Goal: Find specific page/section: Find specific page/section

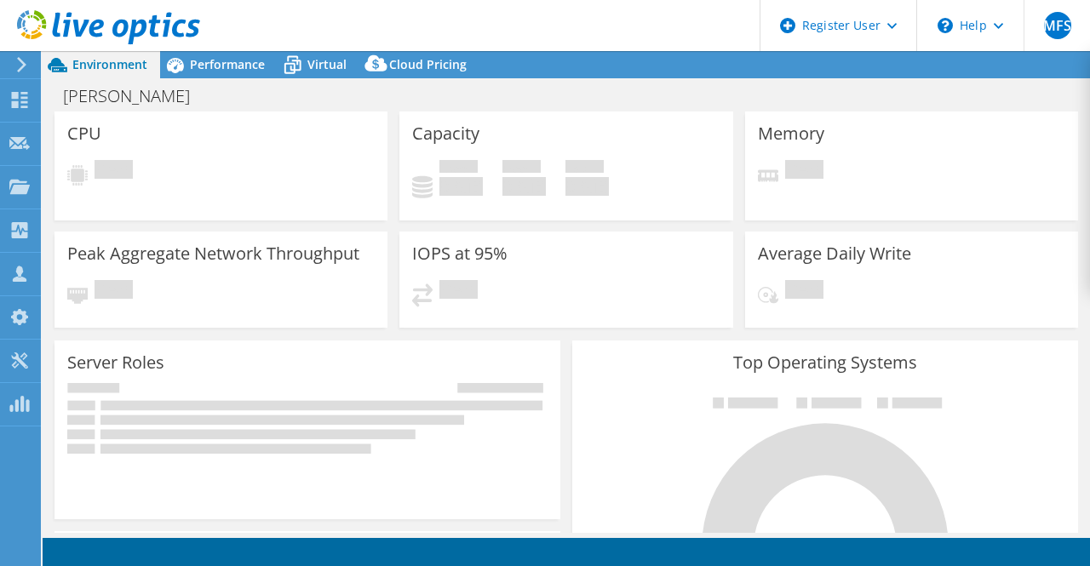
select select "USD"
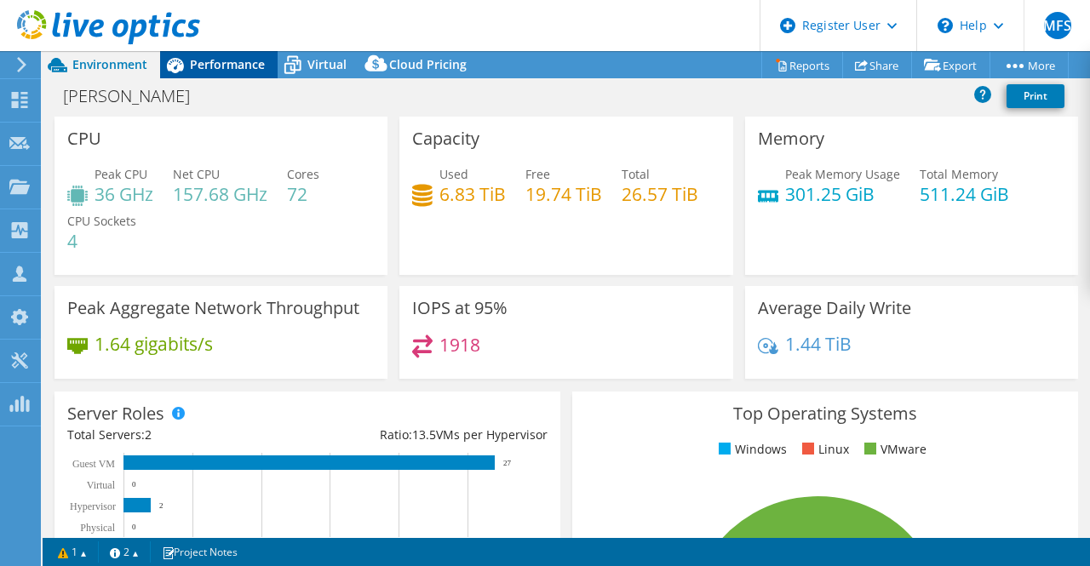
click at [200, 71] on span "Performance" at bounding box center [227, 64] width 75 height 16
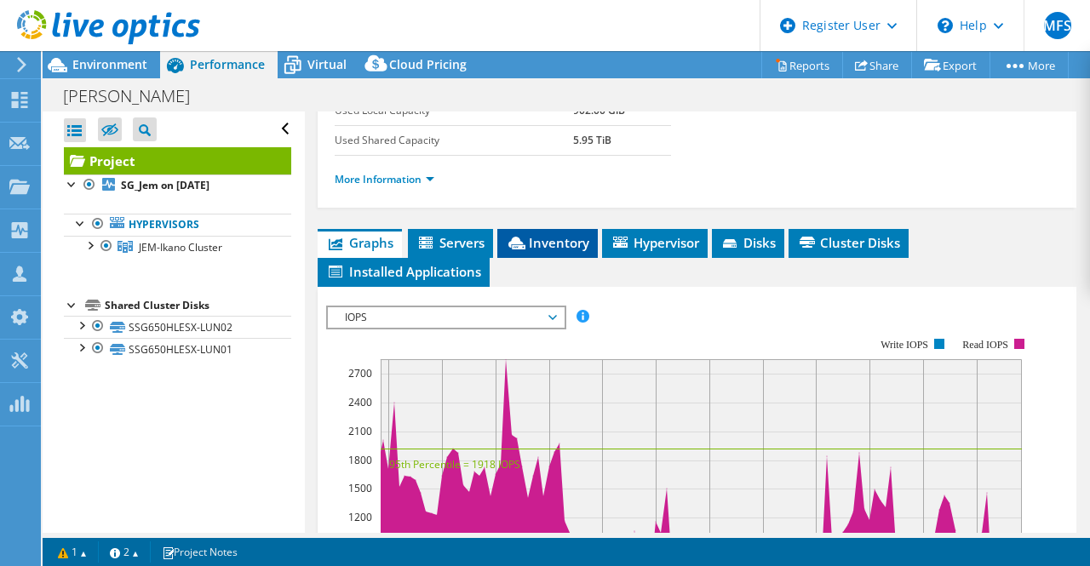
scroll to position [335, 0]
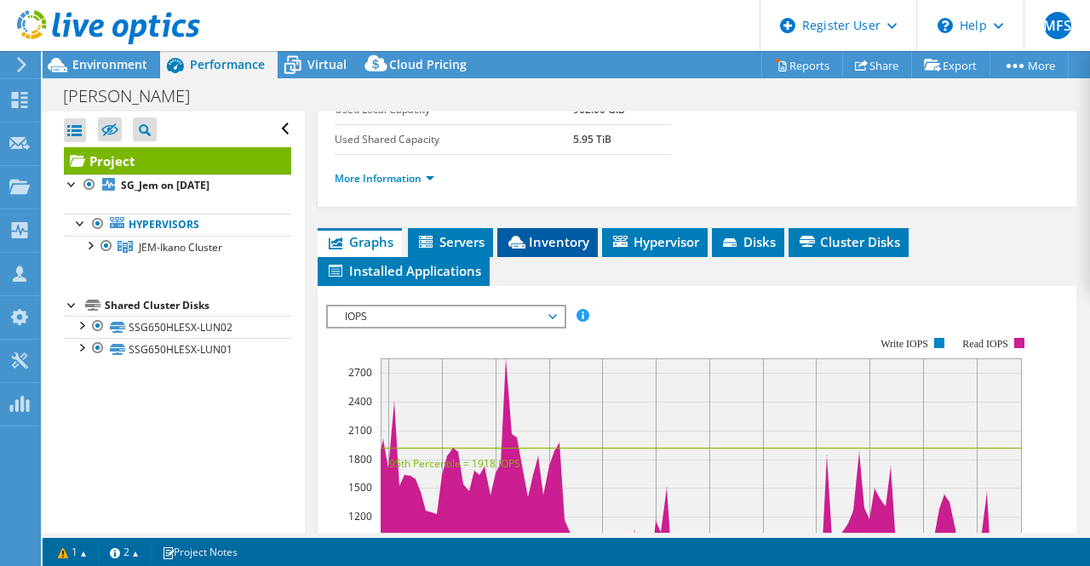
click at [551, 257] on li "Inventory" at bounding box center [547, 242] width 100 height 29
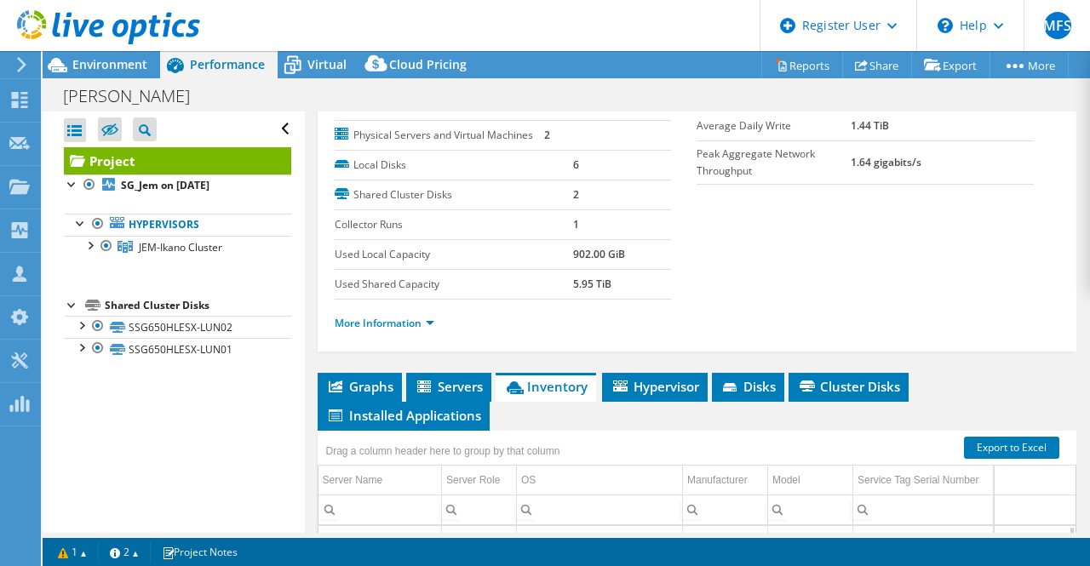
scroll to position [190, 0]
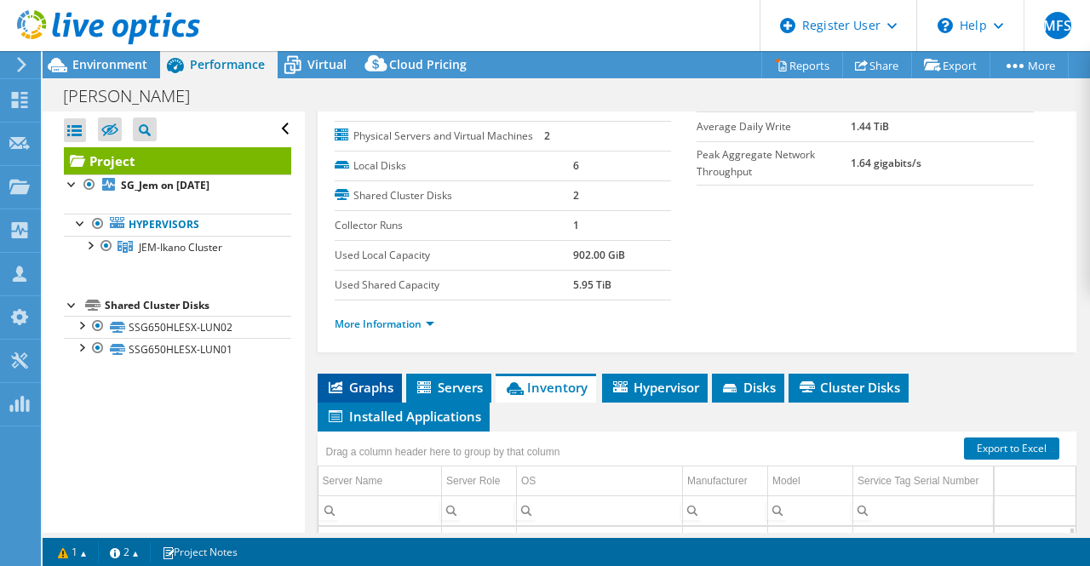
click at [377, 403] on li "Graphs" at bounding box center [360, 388] width 84 height 29
